Goal: Find specific page/section: Find specific page/section

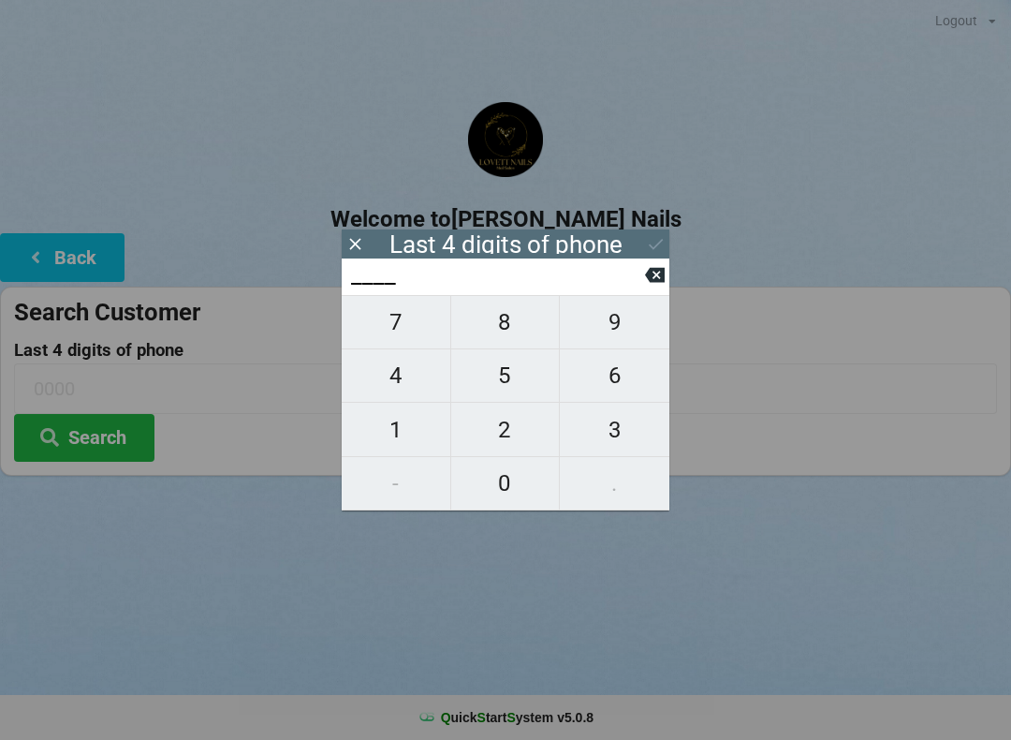
click at [618, 428] on span "3" at bounding box center [615, 429] width 110 height 39
type input "3___"
click at [405, 426] on span "1" at bounding box center [396, 429] width 109 height 39
type input "31__"
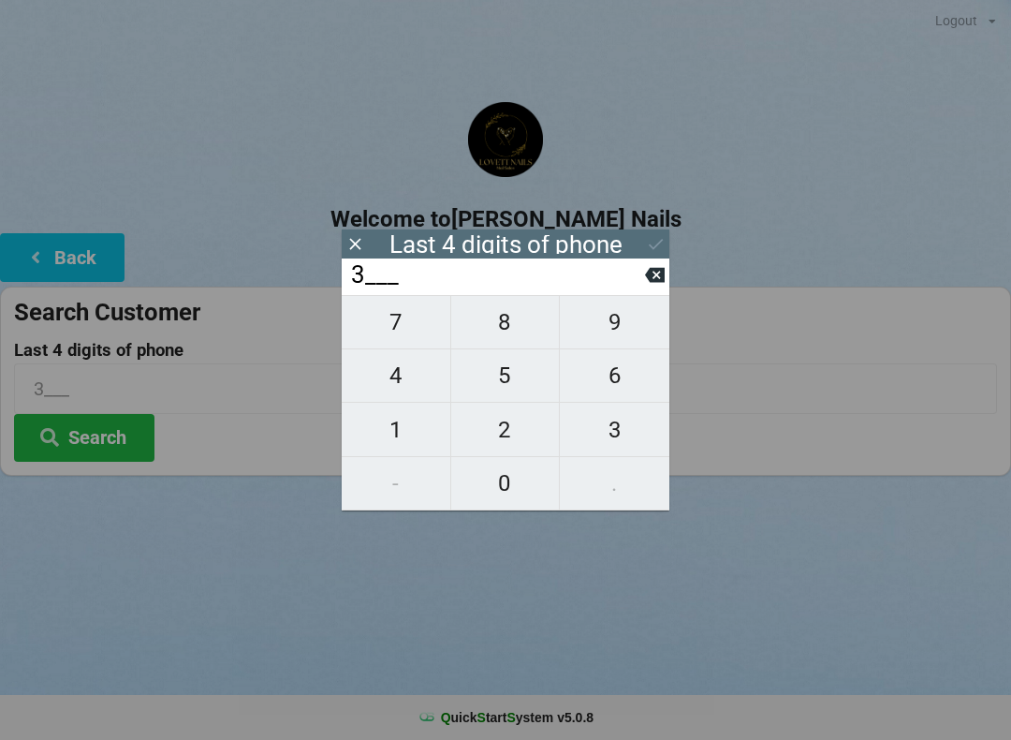
type input "31__"
click at [508, 330] on span "8" at bounding box center [505, 321] width 109 height 39
type input "318_"
click at [511, 493] on span "0" at bounding box center [505, 482] width 109 height 39
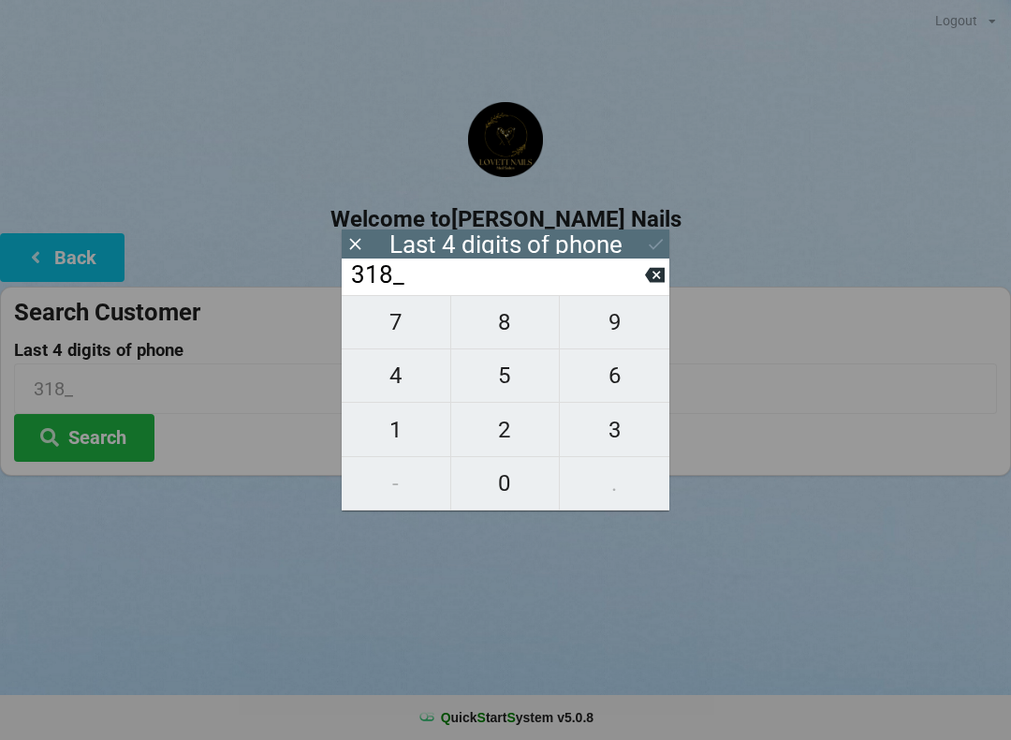
type input "3180"
click at [127, 430] on button "Search" at bounding box center [84, 438] width 140 height 48
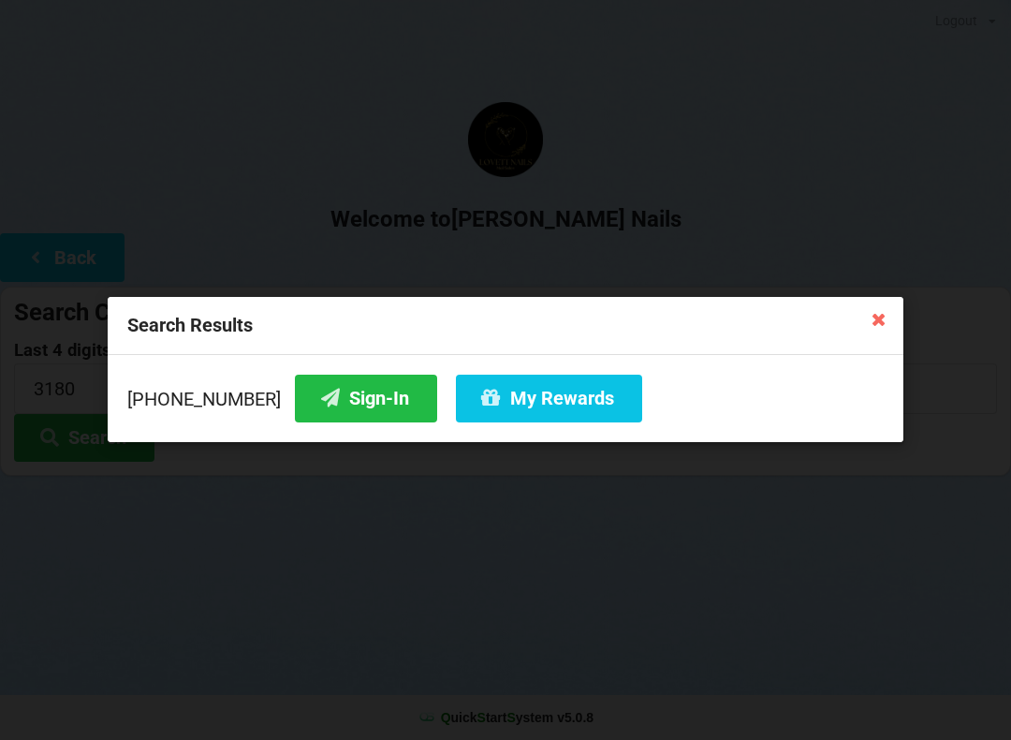
click at [339, 414] on button "Sign-In" at bounding box center [366, 398] width 142 height 48
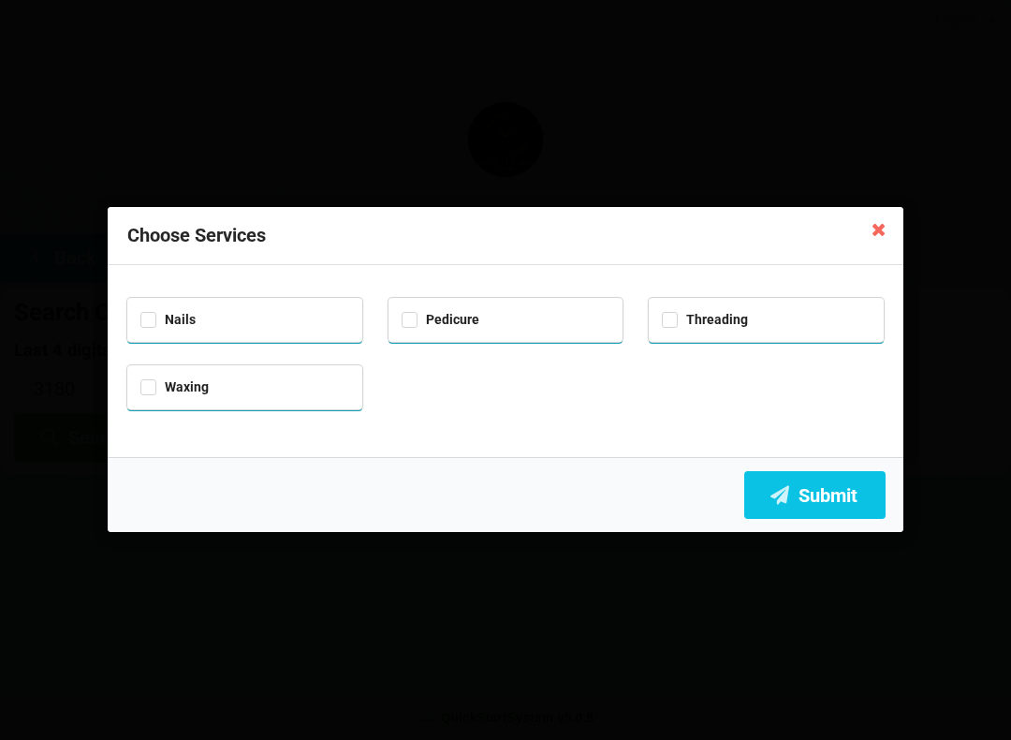
click at [235, 318] on div "Nails" at bounding box center [244, 318] width 209 height 22
checkbox input "true"
click at [852, 500] on button "Submit" at bounding box center [814, 495] width 141 height 48
